Goal: Information Seeking & Learning: Learn about a topic

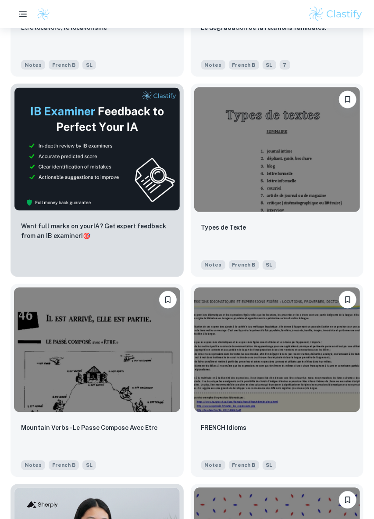
scroll to position [383, 0]
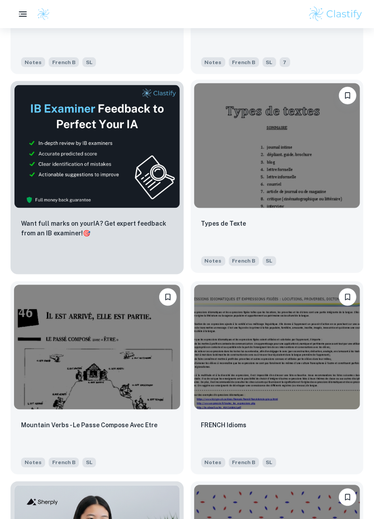
click at [328, 229] on div "Types de Texte" at bounding box center [277, 233] width 152 height 30
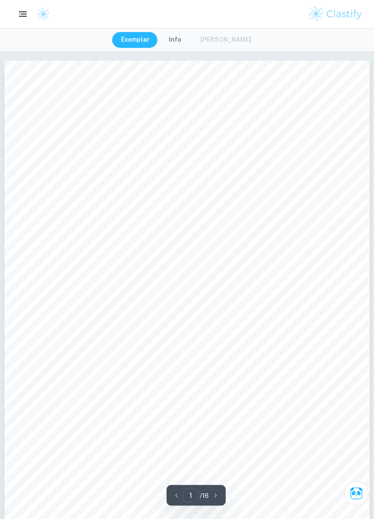
click at [179, 43] on button "Info" at bounding box center [175, 40] width 30 height 16
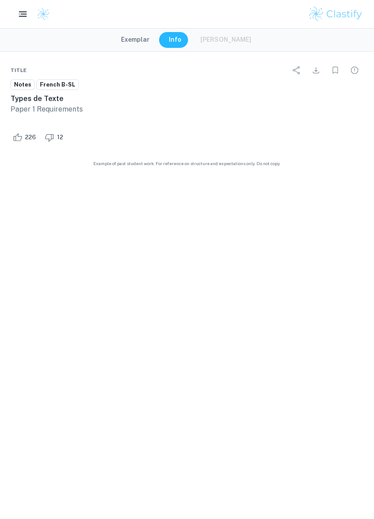
click at [145, 37] on button "Exemplar" at bounding box center [135, 40] width 46 height 16
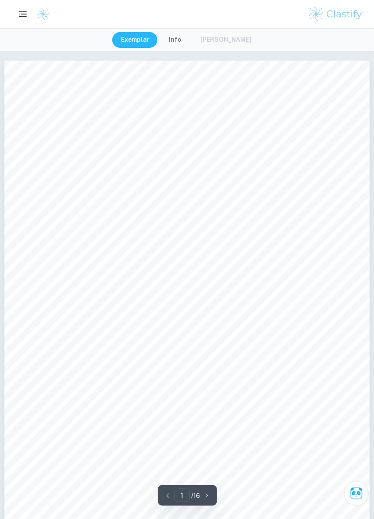
click at [173, 40] on button "Info" at bounding box center [175, 40] width 30 height 16
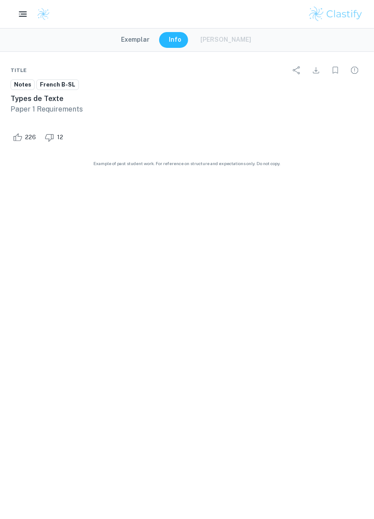
click at [148, 37] on button "Exemplar" at bounding box center [135, 40] width 46 height 16
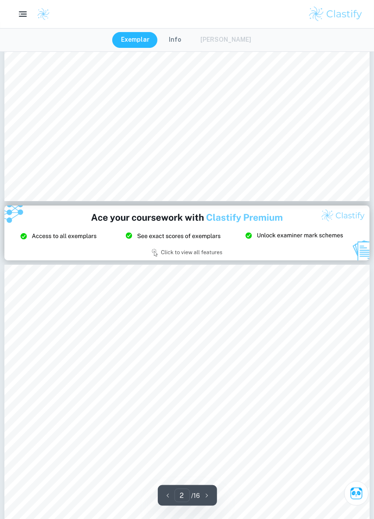
scroll to position [172, 0]
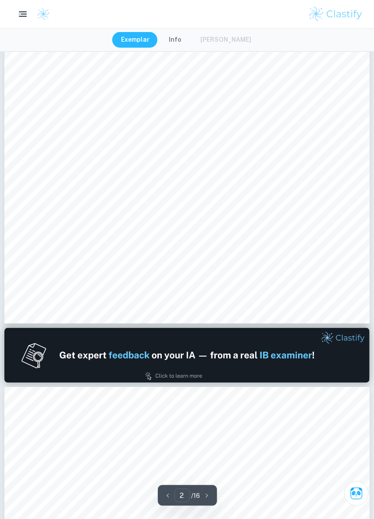
type input "1"
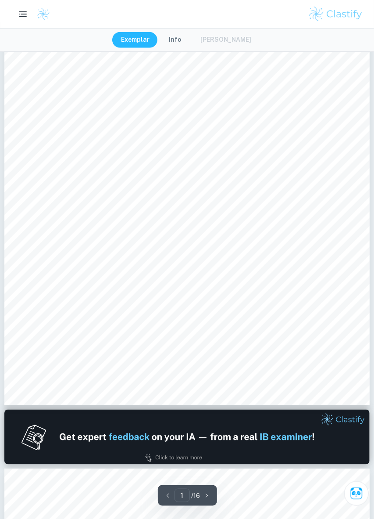
scroll to position [0, 0]
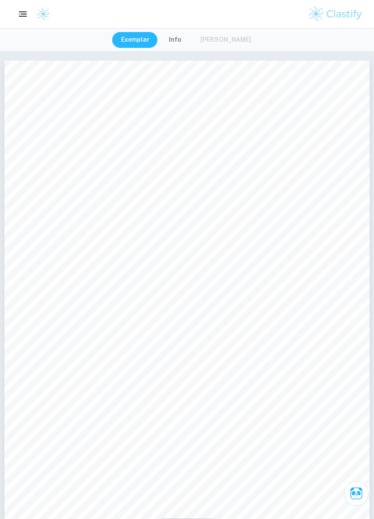
click at [20, 16] on rect "button" at bounding box center [23, 16] width 8 height 1
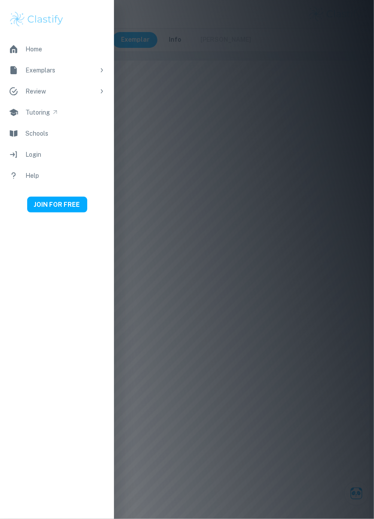
click at [243, 74] on div at bounding box center [187, 259] width 374 height 519
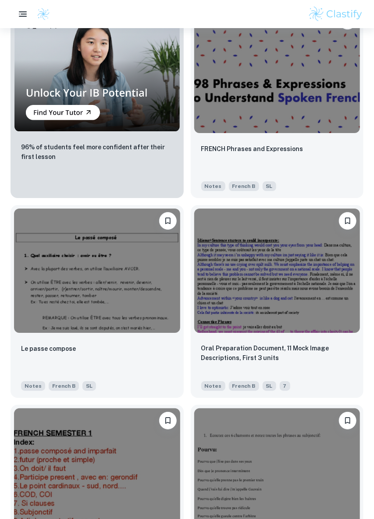
scroll to position [861, 0]
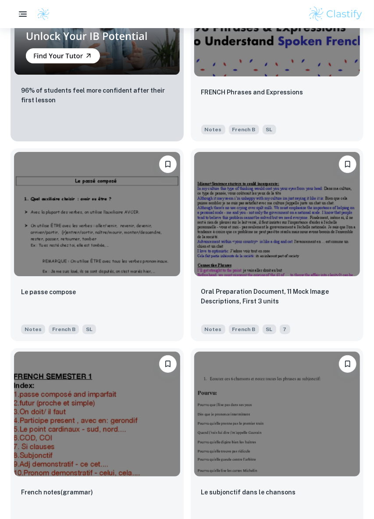
scroll to position [917, 0]
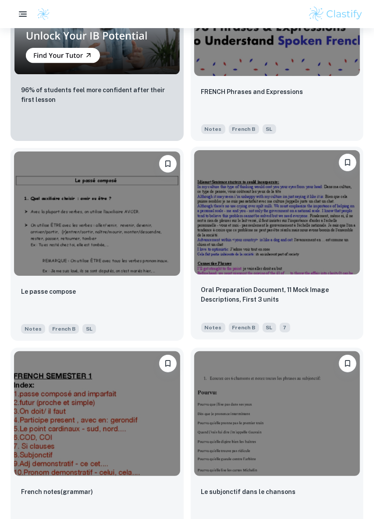
click at [318, 242] on img at bounding box center [277, 212] width 166 height 125
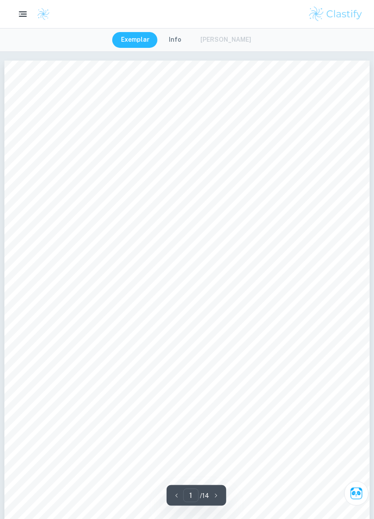
click at [180, 43] on button "Info" at bounding box center [175, 40] width 30 height 16
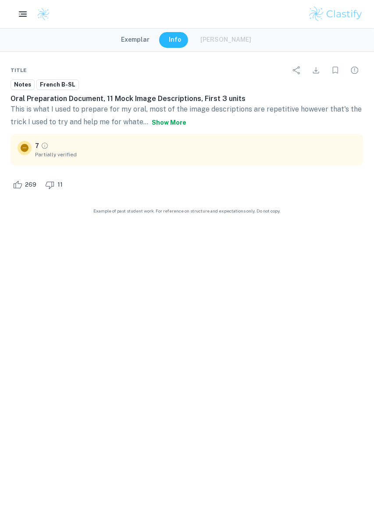
click at [140, 39] on button "Exemplar" at bounding box center [135, 40] width 46 height 16
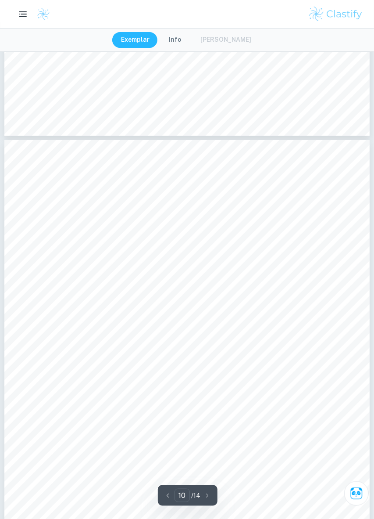
scroll to position [4398, 0]
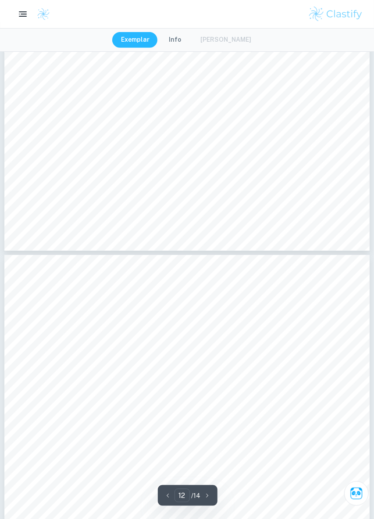
type input "13"
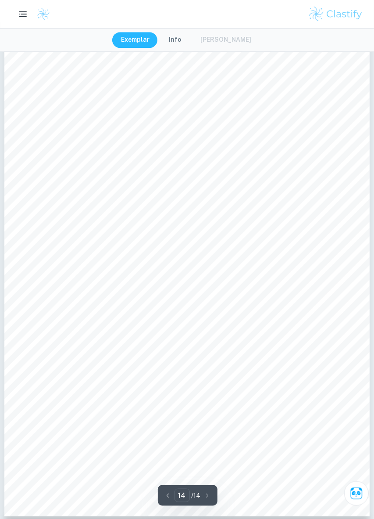
scroll to position [6418, 0]
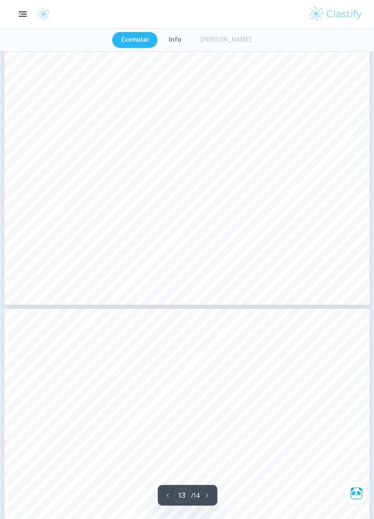
type input "12"
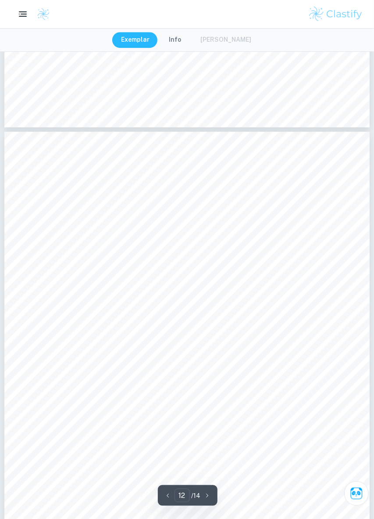
scroll to position [5340, 0]
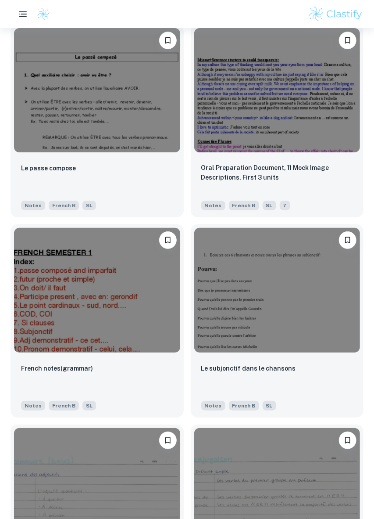
scroll to position [1100, 0]
